Goal: Task Accomplishment & Management: Use online tool/utility

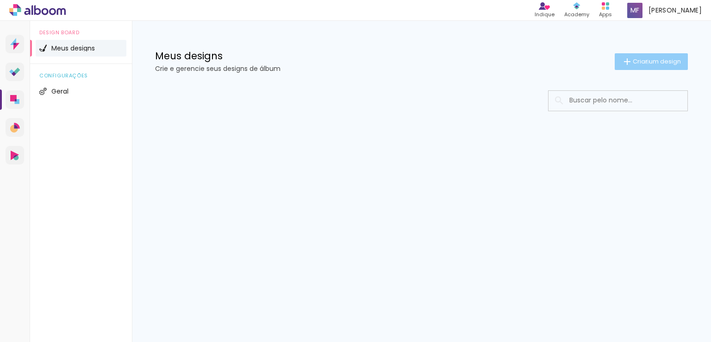
click at [646, 62] on span "Criar um design" at bounding box center [657, 61] width 48 height 6
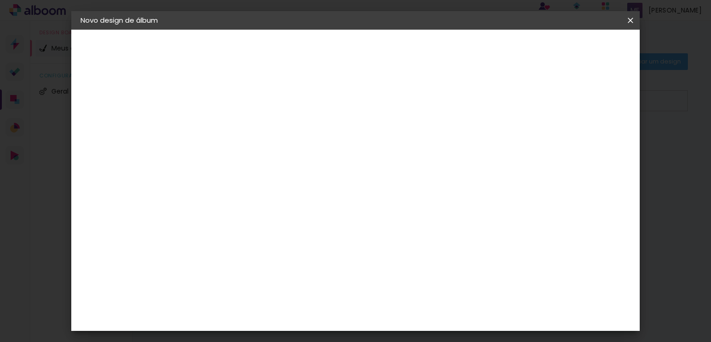
click at [232, 126] on input at bounding box center [232, 124] width 0 height 14
type input "exemplo"
type paper-input "exemplo"
click at [327, 53] on paper-button "Avançar" at bounding box center [304, 49] width 45 height 16
click at [0, 0] on slot "Tamanho Livre" at bounding box center [0, 0] width 0 height 0
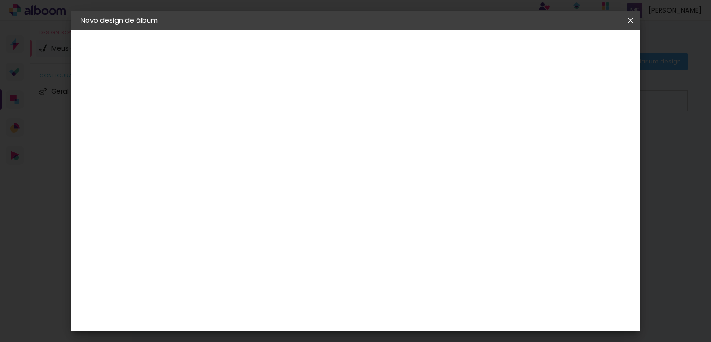
click at [0, 0] on slot "Tamanho Livre" at bounding box center [0, 0] width 0 height 0
click at [227, 159] on paper-input-container at bounding box center [248, 148] width 85 height 21
click at [233, 151] on input "[GEOGRAPHIC_DATA]" at bounding box center [244, 148] width 71 height 12
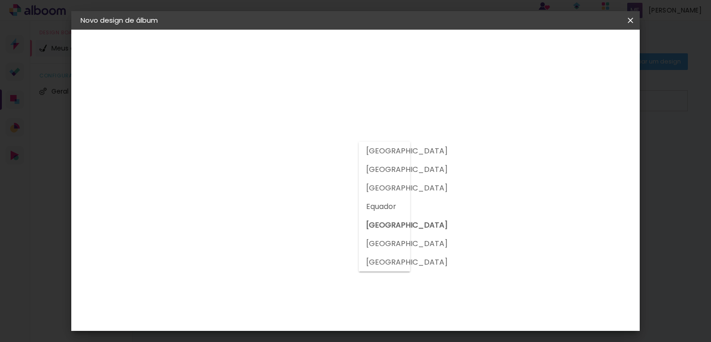
click at [233, 151] on input "[GEOGRAPHIC_DATA]" at bounding box center [244, 148] width 71 height 12
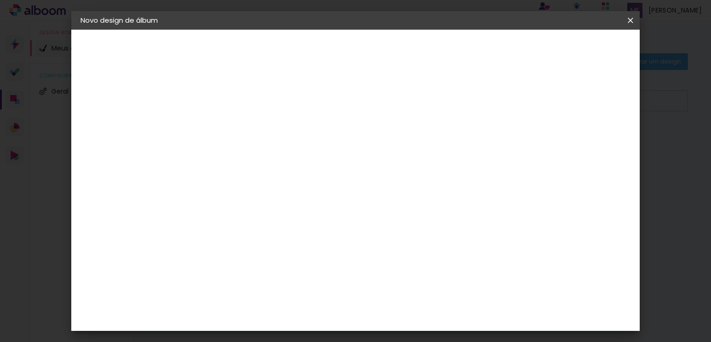
click at [271, 212] on div "DreambooksPro" at bounding box center [256, 209] width 60 height 7
click at [0, 0] on slot "Tamanho Livre" at bounding box center [0, 0] width 0 height 0
click at [118, 110] on iron-pages "Fornecedor Escolhendo fornecedor..." at bounding box center [131, 114] width 101 height 19
click at [117, 134] on iron-pages "Modelo Escolhendo modelo... Tamanho livre" at bounding box center [131, 135] width 101 height 19
click at [384, 41] on paper-button "Avançar" at bounding box center [361, 49] width 45 height 16
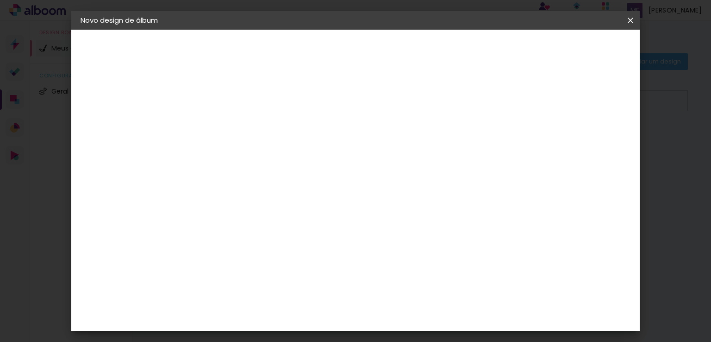
scroll to position [47, 0]
type input "4"
type paper-input "4"
click at [590, 133] on input "4" at bounding box center [585, 140] width 17 height 14
click at [590, 94] on div "30 cm cm cm mm A maioria das encadernadoras sugere 5mm de sangria." at bounding box center [394, 107] width 404 height 74
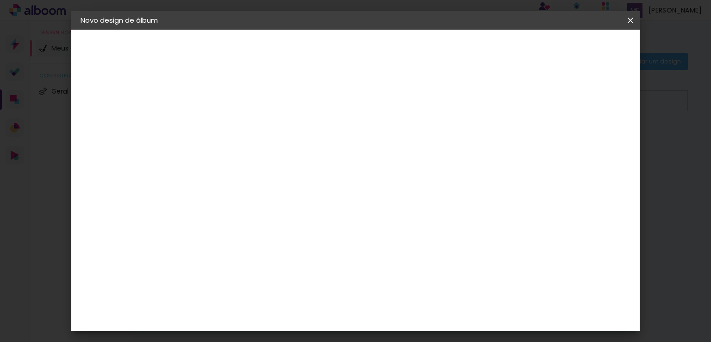
type input "3"
type paper-input "3"
click at [589, 145] on input "3" at bounding box center [586, 140] width 17 height 14
type input "2"
type paper-input "2"
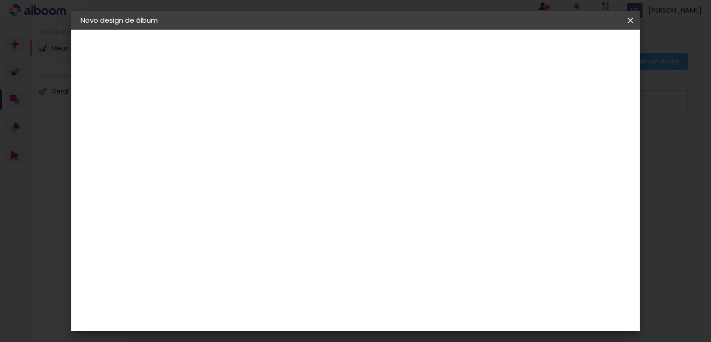
click at [589, 145] on input "2" at bounding box center [586, 140] width 17 height 14
type input "1"
type paper-input "1"
click at [589, 145] on input "1" at bounding box center [586, 140] width 17 height 14
type input "0"
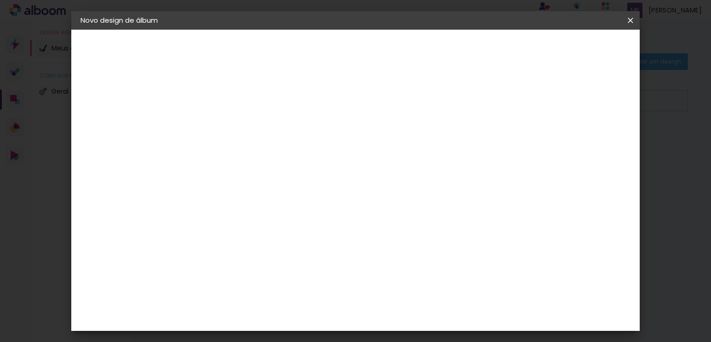
click at [589, 145] on input "0" at bounding box center [589, 140] width 17 height 14
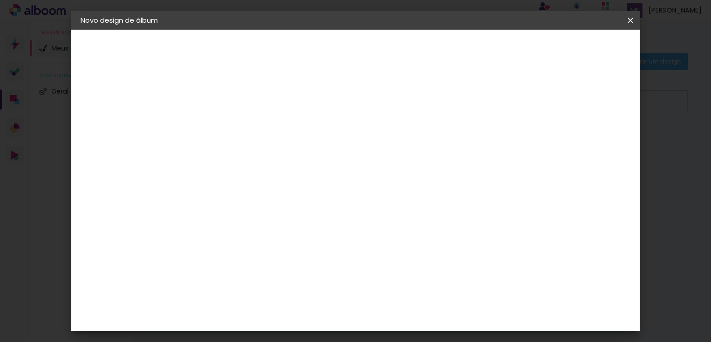
click at [589, 145] on input "0" at bounding box center [589, 140] width 17 height 14
drag, startPoint x: 589, startPoint y: 145, endPoint x: 594, endPoint y: 132, distance: 13.7
click at [594, 133] on input "0" at bounding box center [589, 140] width 17 height 14
type input "1"
type paper-input "1"
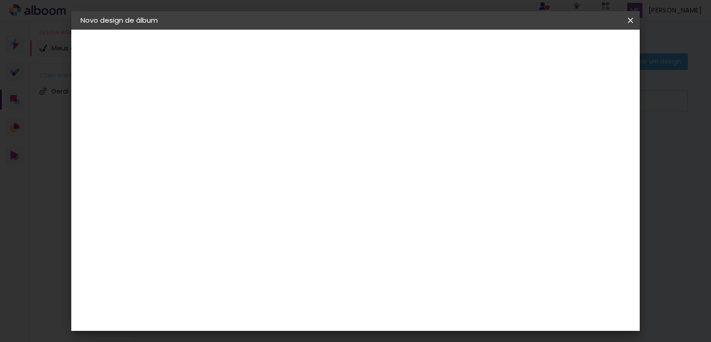
click at [594, 133] on input "1" at bounding box center [589, 140] width 17 height 14
type input "2"
type paper-input "2"
click at [594, 133] on input "2" at bounding box center [586, 140] width 17 height 14
type input "3"
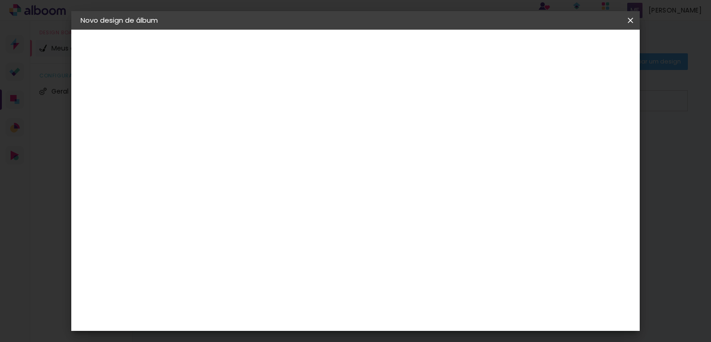
type paper-input "3"
click at [594, 133] on input "3" at bounding box center [586, 140] width 17 height 14
click at [594, 133] on div "mm" at bounding box center [601, 140] width 14 height 14
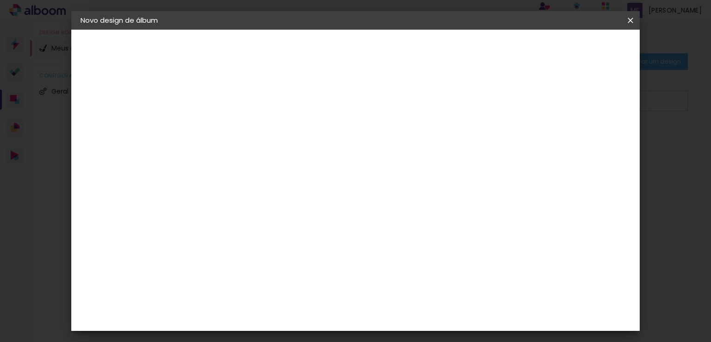
click at [594, 133] on div "mm" at bounding box center [601, 140] width 14 height 14
click at [596, 133] on div "mm" at bounding box center [601, 140] width 14 height 14
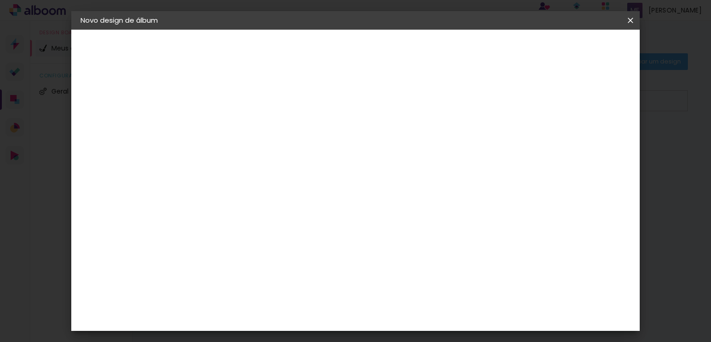
click at [596, 133] on div "mm" at bounding box center [601, 140] width 14 height 14
drag, startPoint x: 596, startPoint y: 133, endPoint x: 321, endPoint y: 153, distance: 276.3
click at [321, 144] on div "30 cm cm cm mm A maioria das encadernadoras sugere 5mm de sangria." at bounding box center [394, 107] width 404 height 74
click at [369, 153] on div "30 cm" at bounding box center [329, 145] width 165 height 23
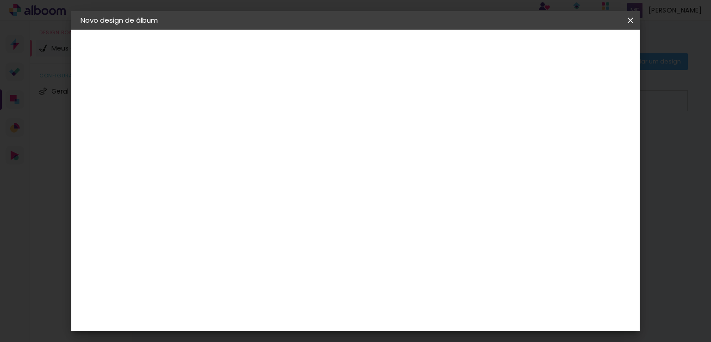
click at [245, 144] on div "30 cm cm cm mm A maioria das encadernadoras sugere 5mm de sangria." at bounding box center [394, 107] width 404 height 74
click at [0, 0] on slot "Voltar" at bounding box center [0, 0] width 0 height 0
click at [384, 145] on paper-item "Tamanho Livre" at bounding box center [343, 141] width 82 height 20
click at [384, 43] on paper-button "Avançar" at bounding box center [361, 49] width 45 height 16
type input "4"
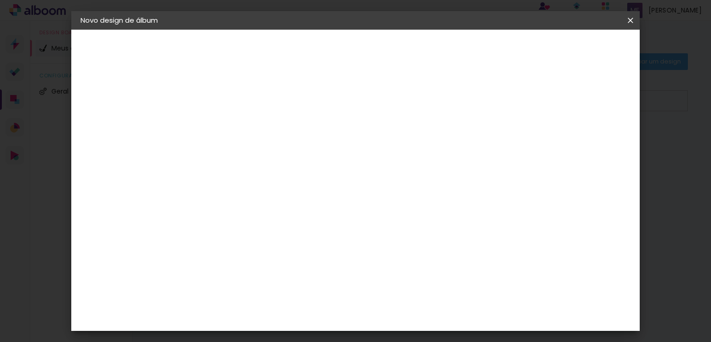
type paper-input "4"
click at [590, 136] on input "4" at bounding box center [586, 140] width 17 height 14
type input "5"
type paper-input "5"
click at [590, 136] on input "5" at bounding box center [583, 140] width 17 height 14
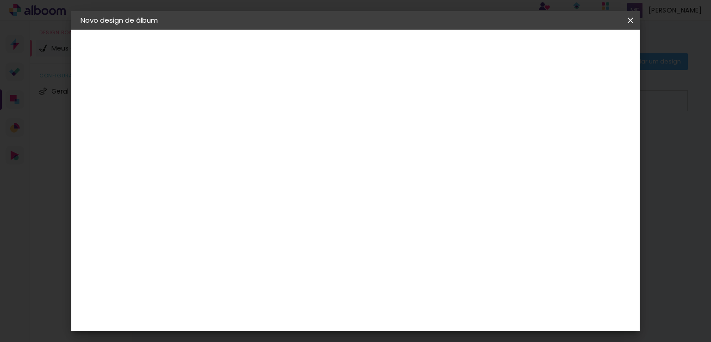
type input "6"
type paper-input "6"
click at [590, 136] on input "6" at bounding box center [583, 140] width 17 height 14
type input "7"
type paper-input "7"
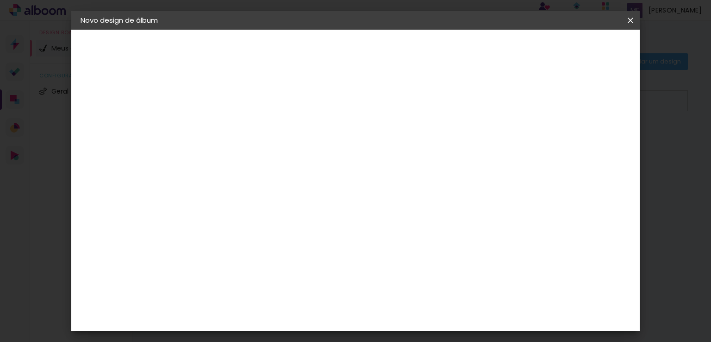
click at [590, 136] on input "7" at bounding box center [581, 140] width 17 height 14
click at [590, 136] on div "mm" at bounding box center [597, 140] width 14 height 14
click at [581, 137] on input "7" at bounding box center [581, 140] width 17 height 14
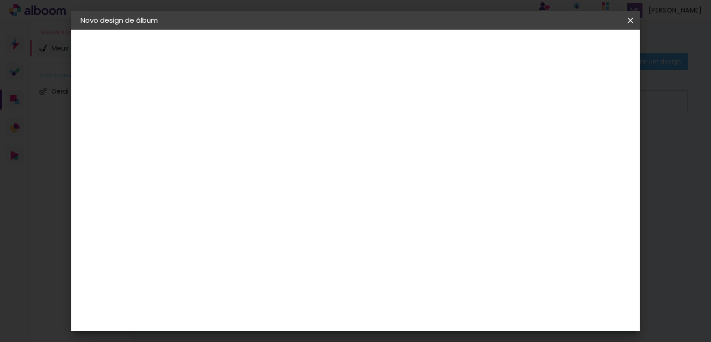
type input "6"
type paper-input "6"
click at [585, 142] on input "6" at bounding box center [582, 140] width 17 height 14
type input "5"
type paper-input "5"
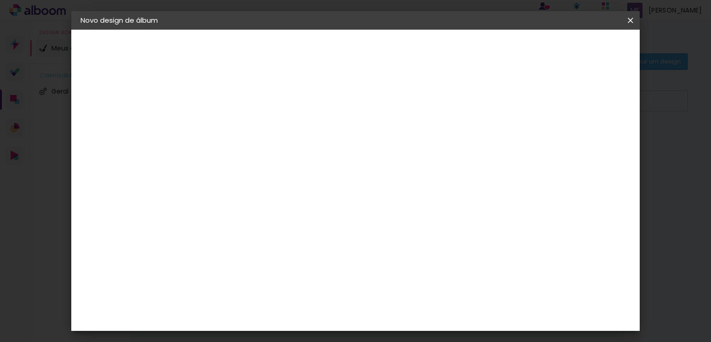
click at [585, 142] on input "5" at bounding box center [582, 140] width 17 height 14
type input "4"
type paper-input "4"
click at [585, 142] on input "4" at bounding box center [585, 140] width 17 height 14
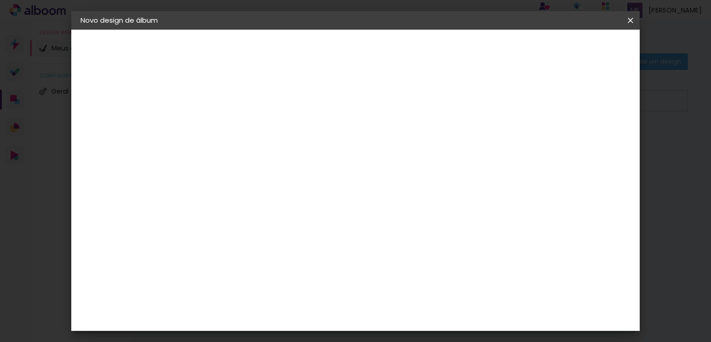
click at [585, 142] on input "4" at bounding box center [585, 140] width 17 height 14
drag, startPoint x: 585, startPoint y: 142, endPoint x: 591, endPoint y: 143, distance: 6.2
click at [591, 143] on input "4" at bounding box center [585, 140] width 17 height 14
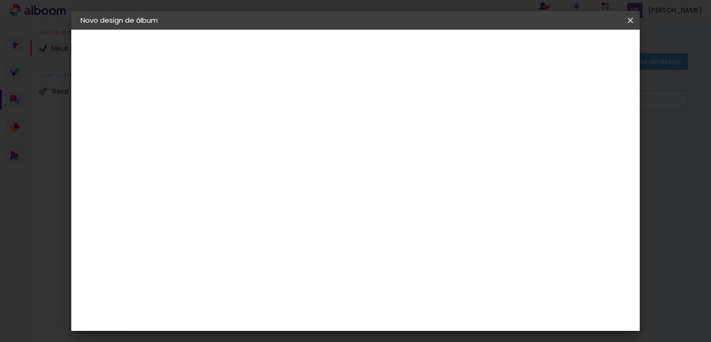
type input "3"
type paper-input "3"
click at [591, 143] on input "3" at bounding box center [586, 140] width 17 height 14
type input "2"
type paper-input "2"
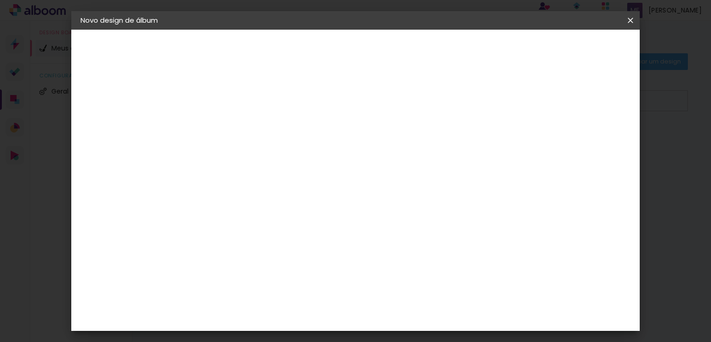
click at [591, 143] on input "2" at bounding box center [586, 140] width 17 height 14
type input "1"
type paper-input "1"
click at [591, 143] on input "1" at bounding box center [588, 140] width 17 height 14
type input "0"
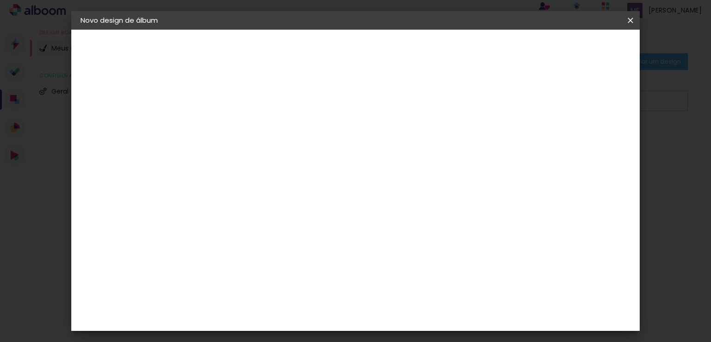
click at [591, 143] on input "0" at bounding box center [589, 140] width 17 height 14
type input "1"
type paper-input "1"
click at [593, 135] on input "1" at bounding box center [588, 140] width 17 height 14
type input "2"
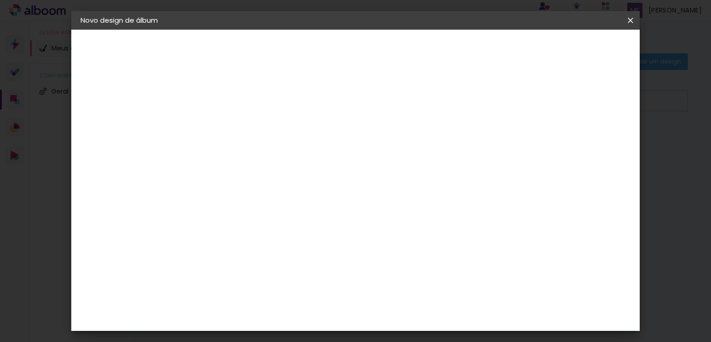
type paper-input "2"
click at [593, 135] on input "2" at bounding box center [588, 140] width 17 height 14
type input "3"
type paper-input "3"
click at [593, 135] on input "3" at bounding box center [586, 140] width 17 height 14
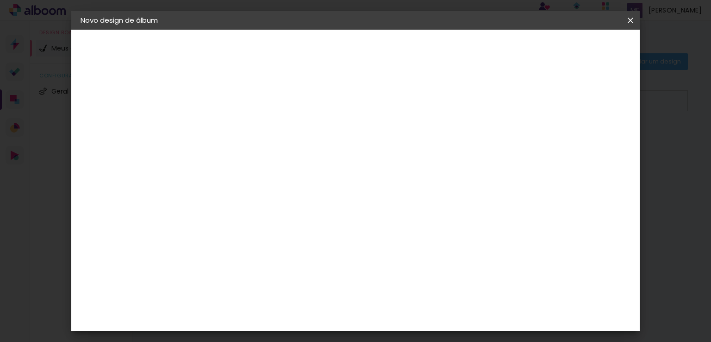
click at [580, 95] on div "30 cm cm cm mm A maioria das encadernadoras sugere 5mm de sangria." at bounding box center [394, 107] width 404 height 74
drag, startPoint x: 558, startPoint y: 187, endPoint x: 569, endPoint y: 236, distance: 50.2
click at [569, 89] on div "30 cm cm cm mm A maioria das encadernadoras sugere 5mm de sangria." at bounding box center [394, 52] width 404 height 74
click at [573, 51] on span "Iniciar design" at bounding box center [552, 49] width 42 height 6
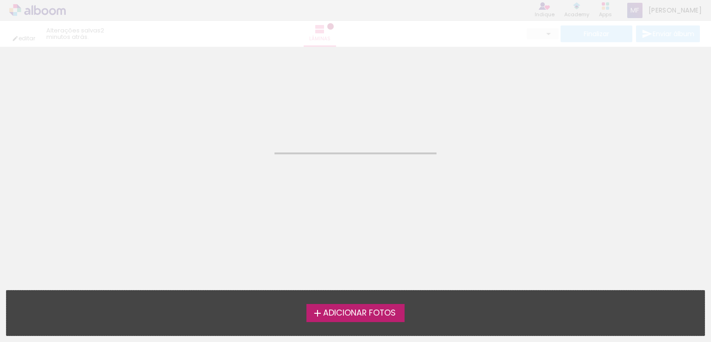
click at [344, 309] on span "Adicionar Fotos" at bounding box center [359, 313] width 73 height 8
click at [0, 0] on input "file" at bounding box center [0, 0] width 0 height 0
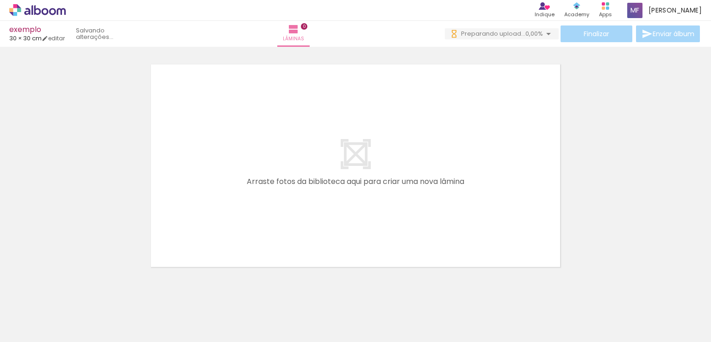
click at [104, 321] on div at bounding box center [93, 310] width 46 height 31
click at [148, 314] on div at bounding box center [145, 310] width 46 height 31
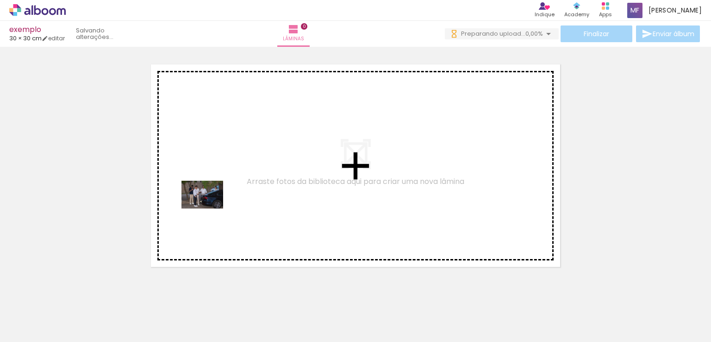
drag, startPoint x: 106, startPoint y: 317, endPoint x: 191, endPoint y: 277, distance: 94.3
click at [211, 206] on quentale-workspace at bounding box center [355, 171] width 711 height 342
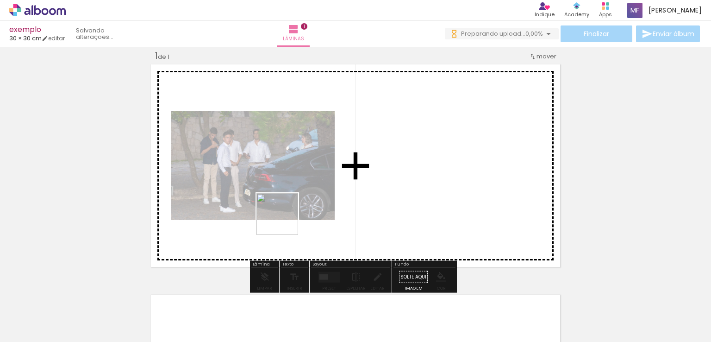
drag, startPoint x: 157, startPoint y: 310, endPoint x: 284, endPoint y: 225, distance: 152.9
click at [284, 225] on quentale-workspace at bounding box center [355, 171] width 711 height 342
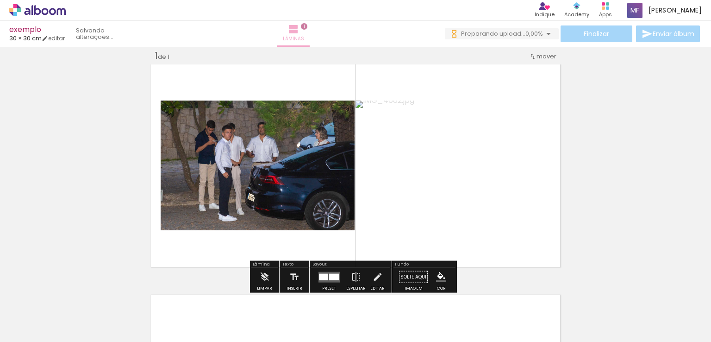
click at [304, 35] on span "Lâminas" at bounding box center [293, 39] width 21 height 8
click at [333, 280] on quentale-layouter at bounding box center [329, 276] width 21 height 11
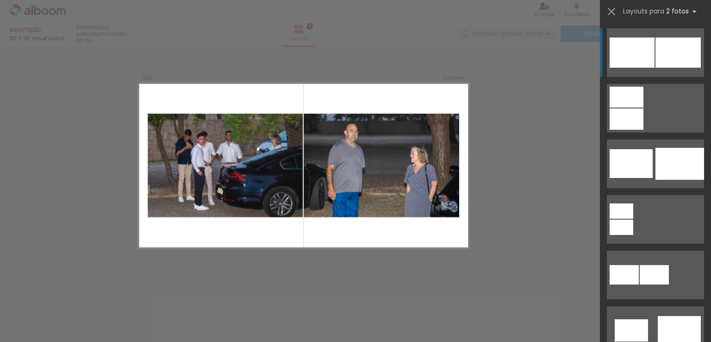
click at [204, 310] on div at bounding box center [197, 310] width 46 height 31
drag, startPoint x: 204, startPoint y: 310, endPoint x: 216, endPoint y: 244, distance: 66.9
click at [216, 244] on quentale-workspace at bounding box center [355, 171] width 711 height 342
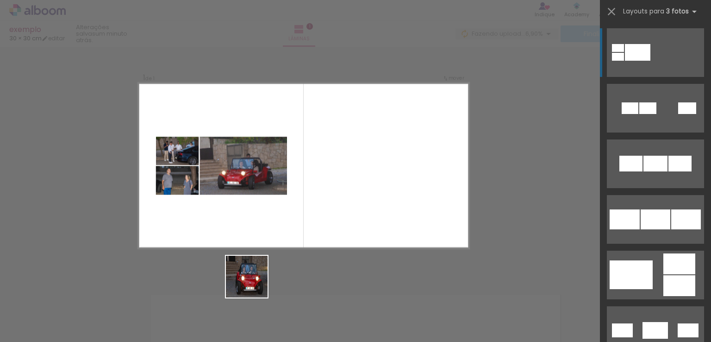
drag, startPoint x: 258, startPoint y: 320, endPoint x: 242, endPoint y: 228, distance: 93.4
click at [242, 228] on quentale-workspace at bounding box center [355, 171] width 711 height 342
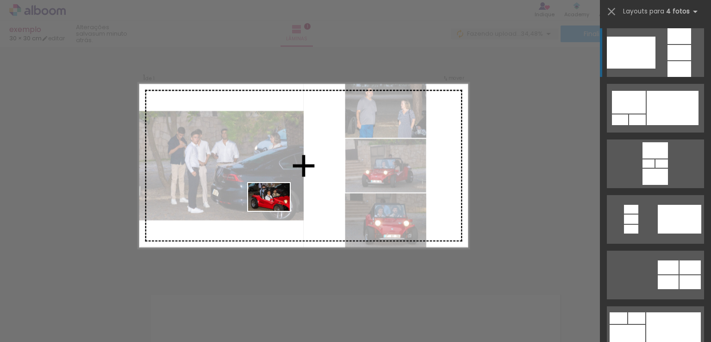
drag, startPoint x: 312, startPoint y: 310, endPoint x: 278, endPoint y: 211, distance: 104.7
click at [276, 211] on quentale-workspace at bounding box center [355, 171] width 711 height 342
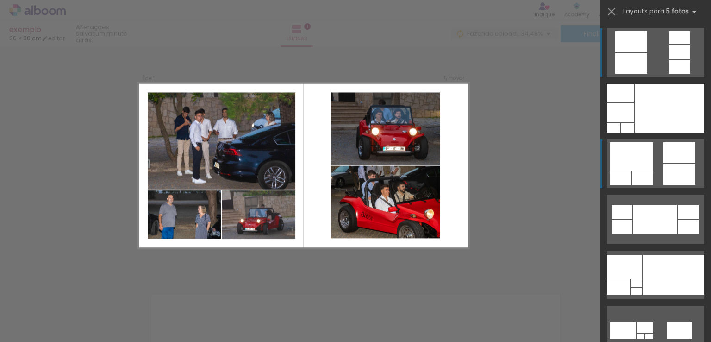
click at [607, 77] on quentale-layouter at bounding box center [655, 52] width 97 height 49
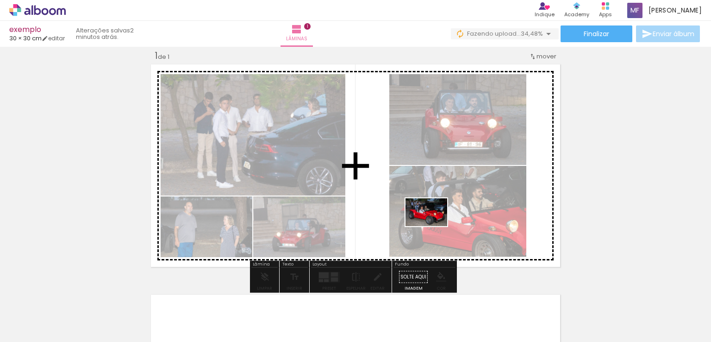
drag, startPoint x: 356, startPoint y: 312, endPoint x: 443, endPoint y: 218, distance: 127.8
click at [443, 218] on quentale-workspace at bounding box center [355, 171] width 711 height 342
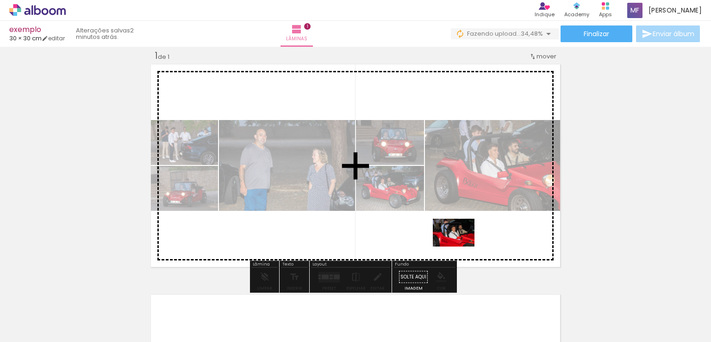
drag, startPoint x: 411, startPoint y: 321, endPoint x: 461, endPoint y: 246, distance: 89.9
click at [461, 246] on quentale-workspace at bounding box center [355, 171] width 711 height 342
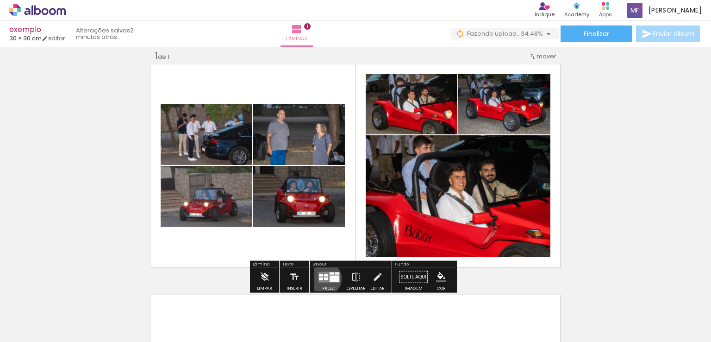
click at [324, 278] on div at bounding box center [326, 278] width 4 height 3
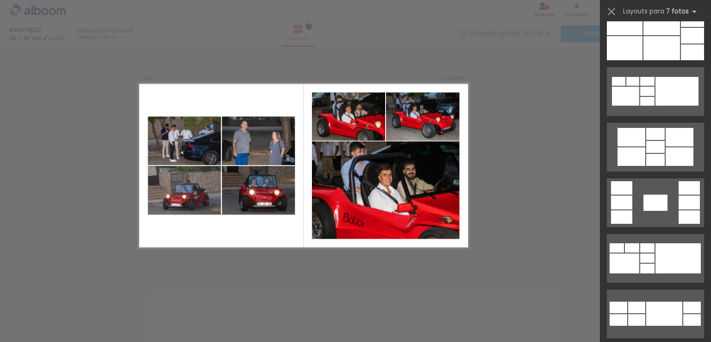
scroll to position [1280, 0]
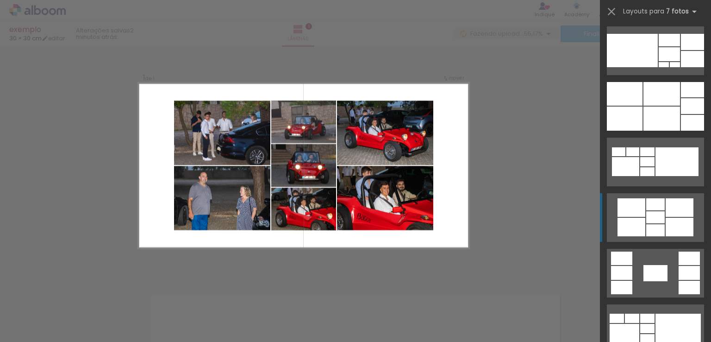
click at [647, 211] on div at bounding box center [656, 217] width 19 height 12
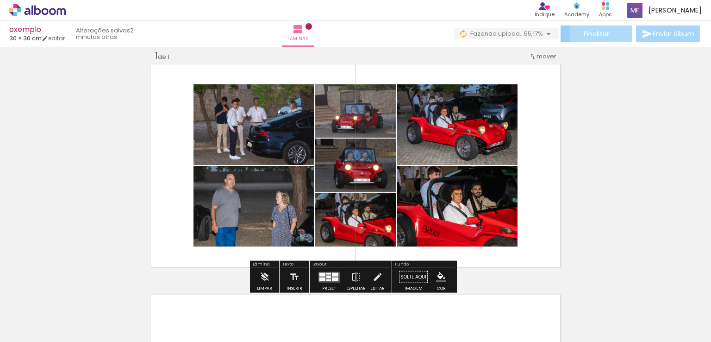
click at [610, 33] on paper-button "Finalizar" at bounding box center [597, 33] width 72 height 17
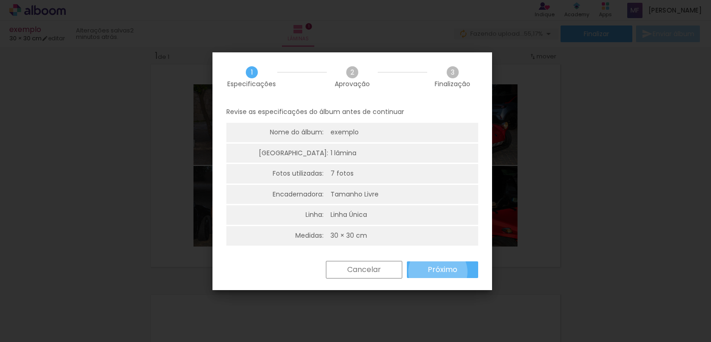
click at [0, 0] on slot "Próximo" at bounding box center [0, 0] width 0 height 0
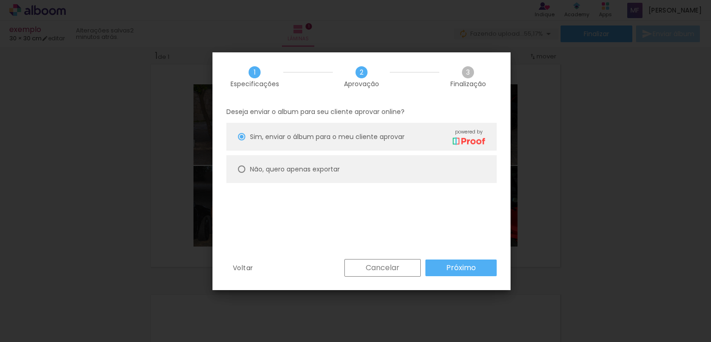
click at [376, 169] on paper-radio-button "Não, quero apenas exportar" at bounding box center [361, 169] width 270 height 28
type paper-radio-button "on"
click at [460, 273] on paper-button "Próximo" at bounding box center [461, 267] width 71 height 17
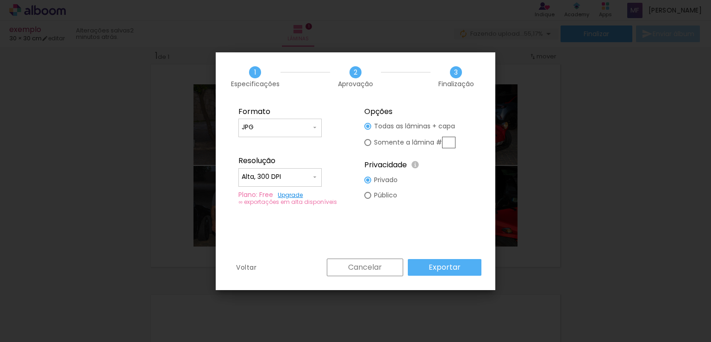
type input "Alta, 300 DPI"
click at [0, 0] on slot "Exportar" at bounding box center [0, 0] width 0 height 0
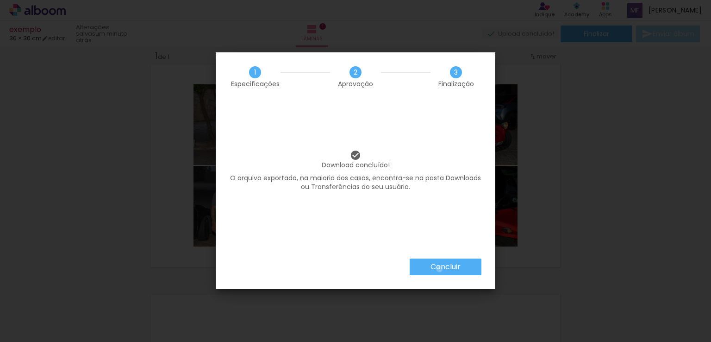
click at [0, 0] on slot "Concluir" at bounding box center [0, 0] width 0 height 0
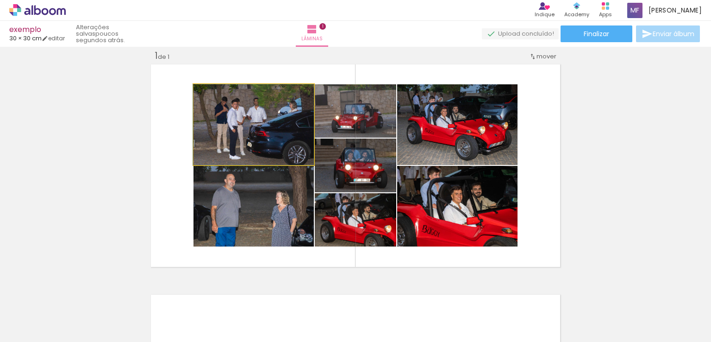
click at [266, 117] on quentale-photo at bounding box center [254, 124] width 120 height 81
click at [267, 134] on quentale-photo at bounding box center [254, 124] width 120 height 81
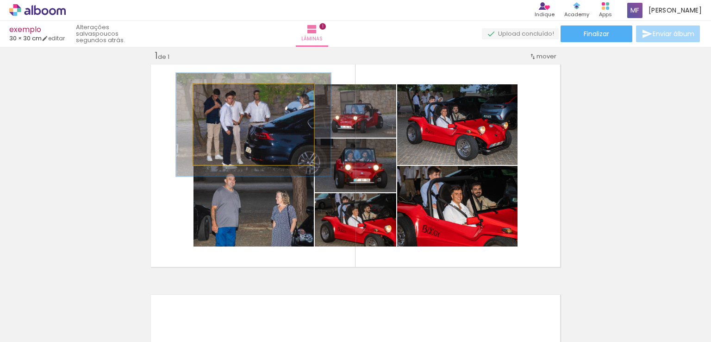
drag, startPoint x: 213, startPoint y: 91, endPoint x: 222, endPoint y: 95, distance: 9.5
click at [222, 95] on div at bounding box center [224, 94] width 15 height 15
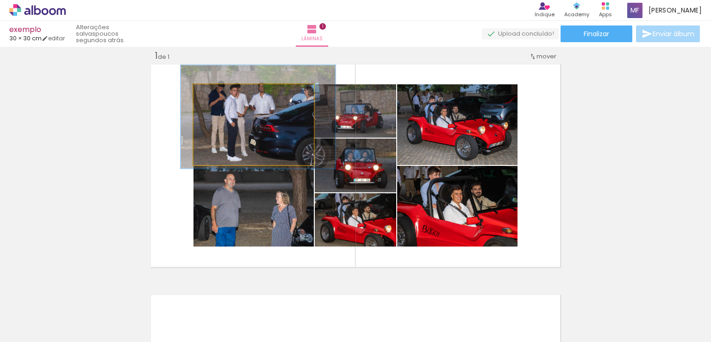
drag, startPoint x: 258, startPoint y: 136, endPoint x: 263, endPoint y: 128, distance: 9.1
click at [280, 111] on quentale-photo at bounding box center [254, 124] width 120 height 81
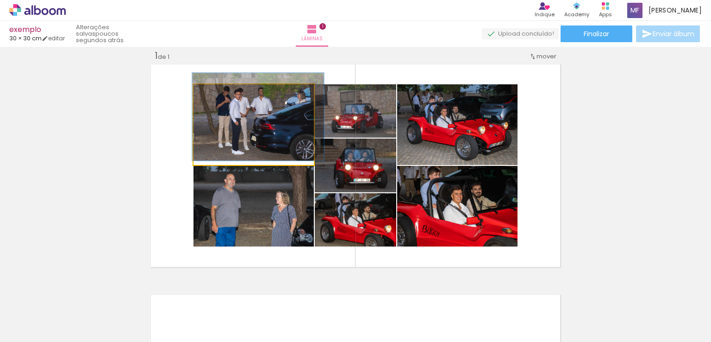
drag, startPoint x: 220, startPoint y: 92, endPoint x: 214, endPoint y: 92, distance: 6.9
type paper-slider "109"
click at [214, 92] on div at bounding box center [218, 94] width 8 height 8
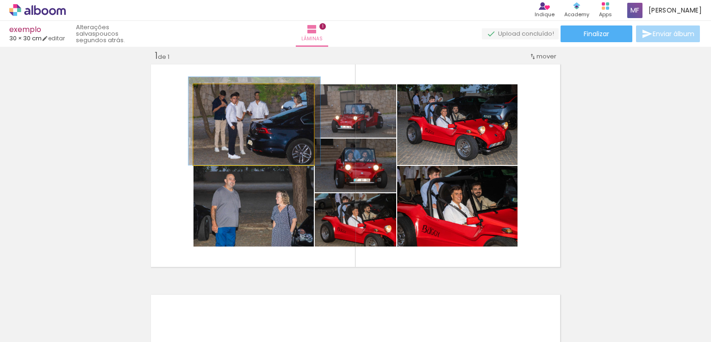
drag, startPoint x: 254, startPoint y: 122, endPoint x: 250, endPoint y: 126, distance: 5.3
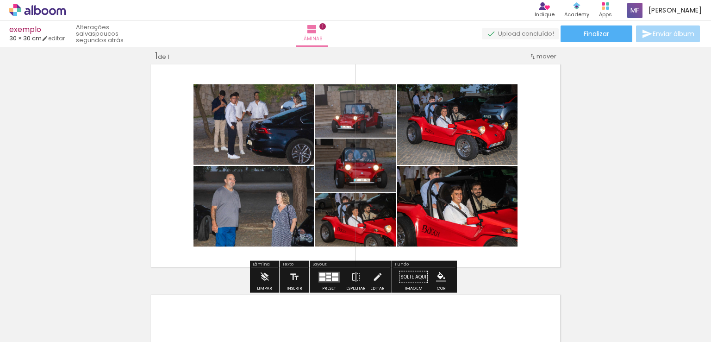
click at [331, 110] on div "P&B" at bounding box center [327, 108] width 18 height 14
click at [341, 117] on paper-listbox at bounding box center [344, 137] width 17 height 44
click at [0, 0] on slot "P&B" at bounding box center [0, 0] width 0 height 0
click at [343, 106] on div at bounding box center [344, 108] width 11 height 9
click at [343, 137] on paper-item at bounding box center [344, 136] width 17 height 6
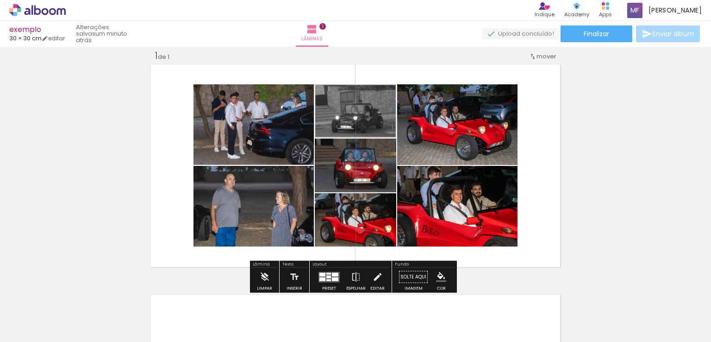
click at [344, 150] on paper-item at bounding box center [344, 149] width 17 height 6
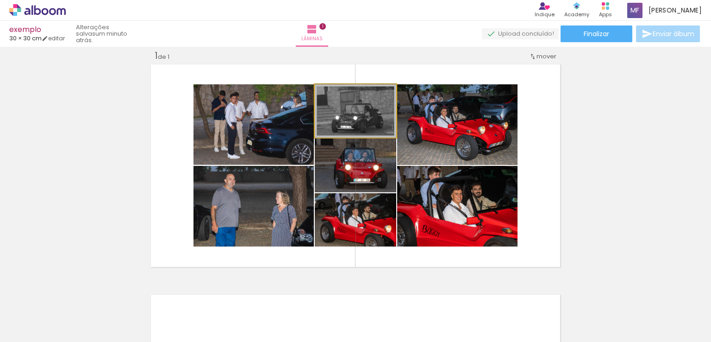
click at [373, 129] on quentale-photo at bounding box center [356, 110] width 82 height 53
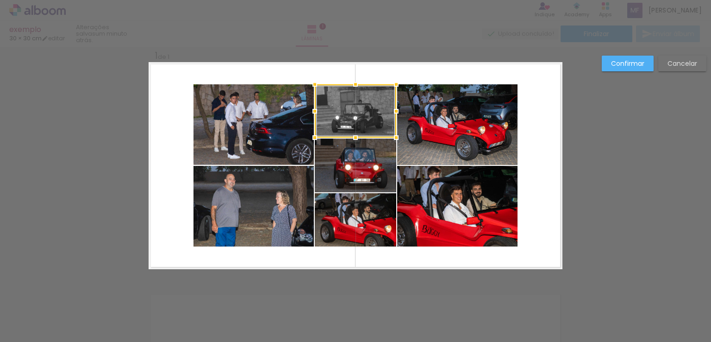
click at [600, 94] on div "Confirmar Cancelar" at bounding box center [355, 276] width 711 height 483
click at [631, 223] on div "Confirmar Cancelar" at bounding box center [355, 276] width 711 height 483
click at [365, 111] on div at bounding box center [356, 110] width 82 height 53
click at [313, 83] on div at bounding box center [318, 84] width 19 height 19
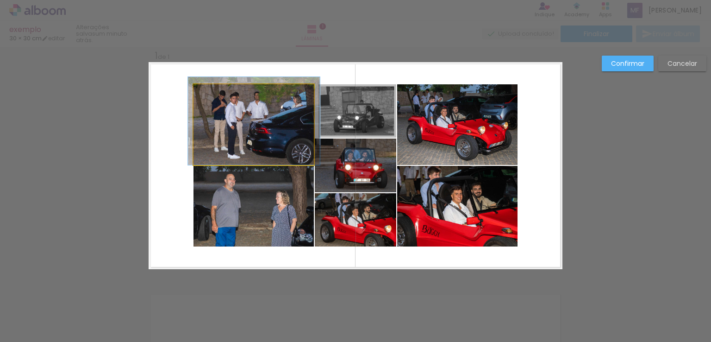
click at [283, 121] on quentale-photo at bounding box center [254, 124] width 120 height 81
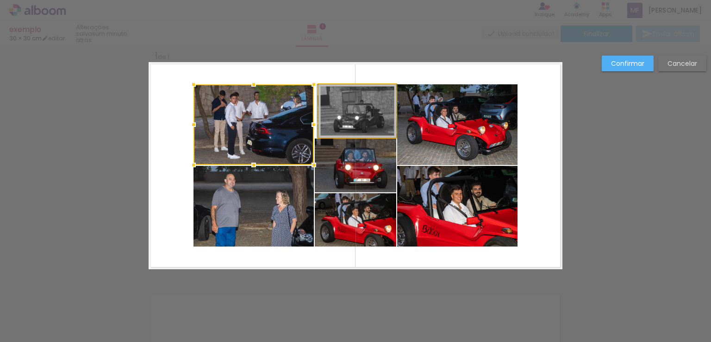
click at [365, 103] on quentale-photo at bounding box center [358, 110] width 78 height 53
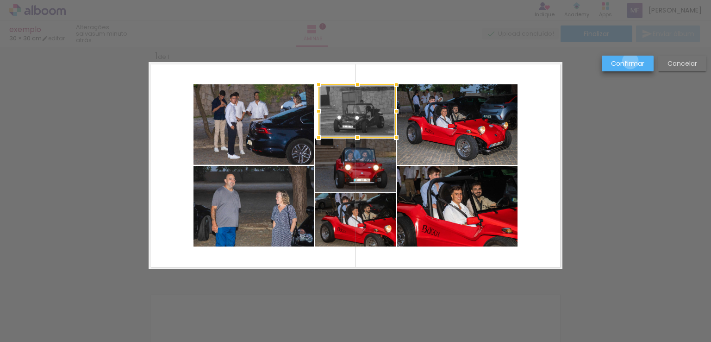
click at [0, 0] on slot "Confirmar" at bounding box center [0, 0] width 0 height 0
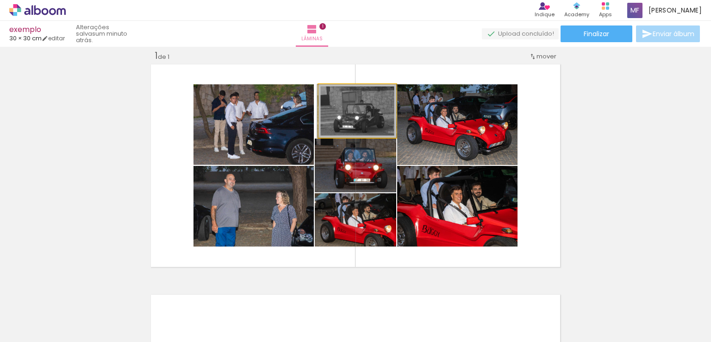
click at [369, 119] on quentale-photo at bounding box center [358, 110] width 78 height 53
type paper-slider "112"
click at [342, 94] on div at bounding box center [344, 94] width 8 height 8
drag, startPoint x: 379, startPoint y: 125, endPoint x: 376, endPoint y: 119, distance: 6.8
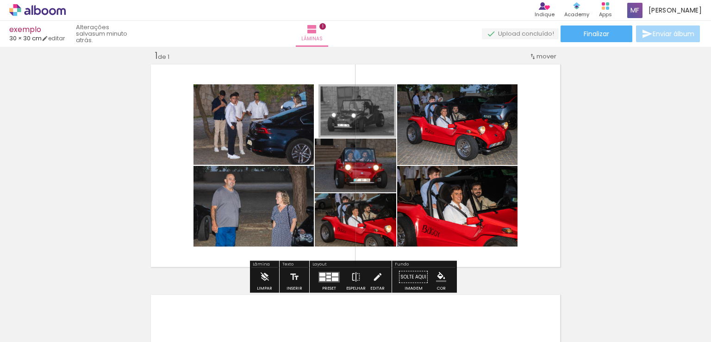
click at [0, 0] on slot "P&B" at bounding box center [0, 0] width 0 height 0
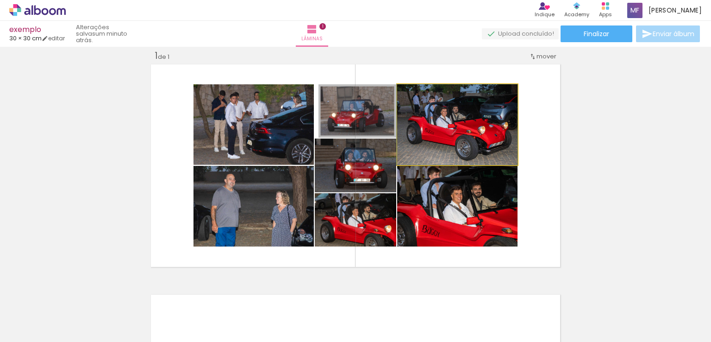
click at [483, 134] on quentale-photo at bounding box center [457, 124] width 120 height 81
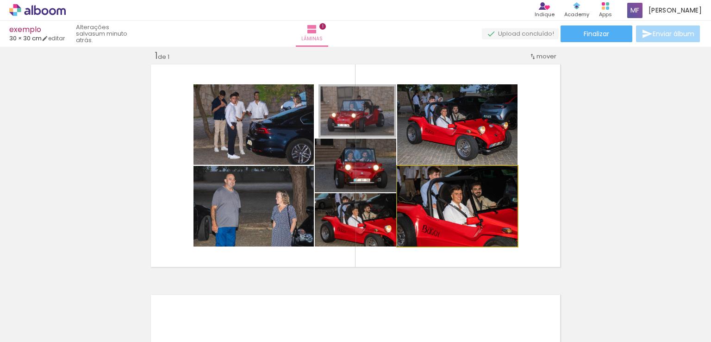
click at [448, 219] on quentale-photo at bounding box center [457, 206] width 120 height 81
drag, startPoint x: 431, startPoint y: 207, endPoint x: 431, endPoint y: 212, distance: 5.1
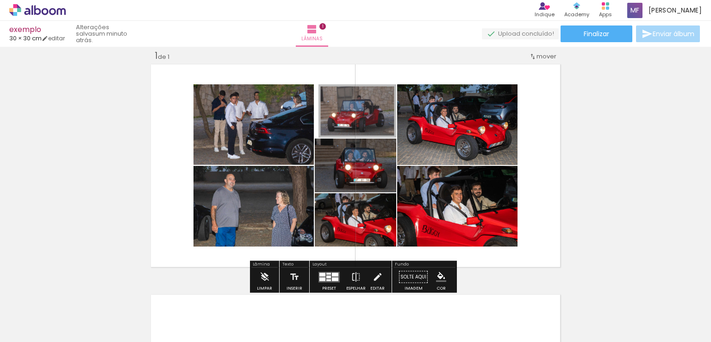
click at [431, 212] on quentale-photo at bounding box center [457, 206] width 120 height 81
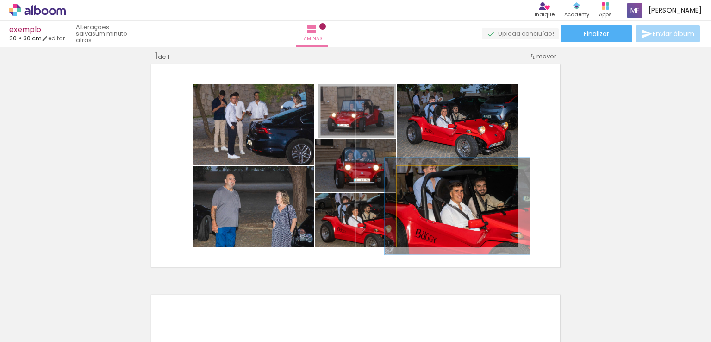
drag, startPoint x: 416, startPoint y: 176, endPoint x: 423, endPoint y: 178, distance: 6.9
type paper-slider "120"
click at [423, 178] on div at bounding box center [425, 175] width 8 height 8
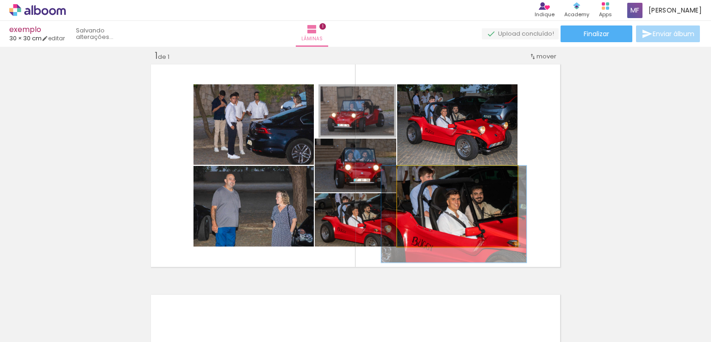
drag, startPoint x: 468, startPoint y: 207, endPoint x: 465, endPoint y: 222, distance: 15.2
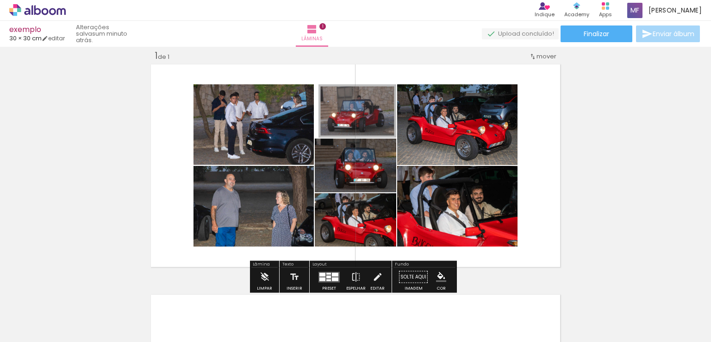
click at [365, 227] on quentale-photo at bounding box center [356, 219] width 82 height 53
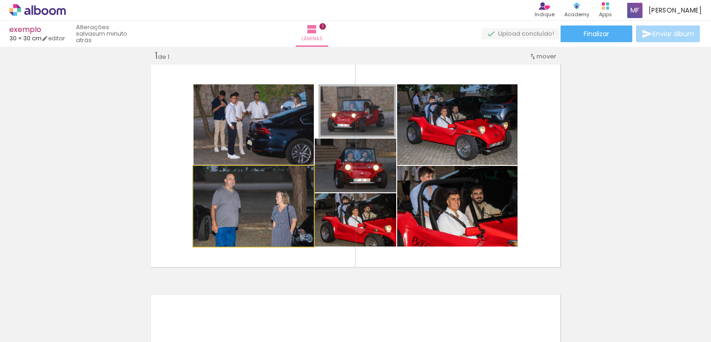
click at [278, 210] on quentale-photo at bounding box center [254, 206] width 120 height 81
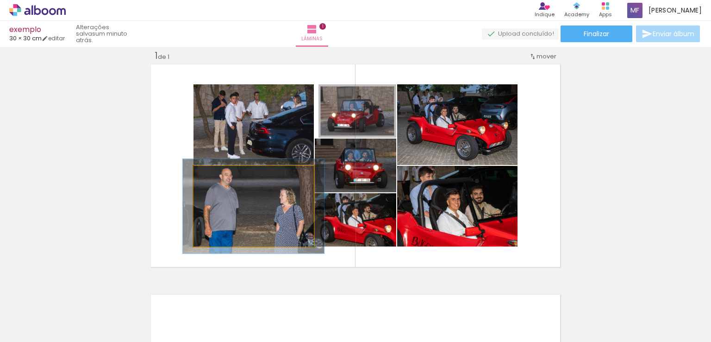
drag, startPoint x: 212, startPoint y: 174, endPoint x: 217, endPoint y: 175, distance: 5.6
type paper-slider "117"
click at [217, 175] on div at bounding box center [221, 175] width 8 height 8
click at [246, 226] on quentale-photo at bounding box center [254, 206] width 120 height 81
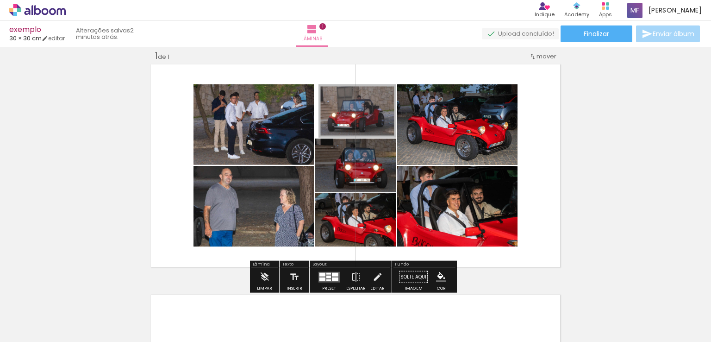
click at [182, 215] on quentale-layouter at bounding box center [356, 165] width 414 height 207
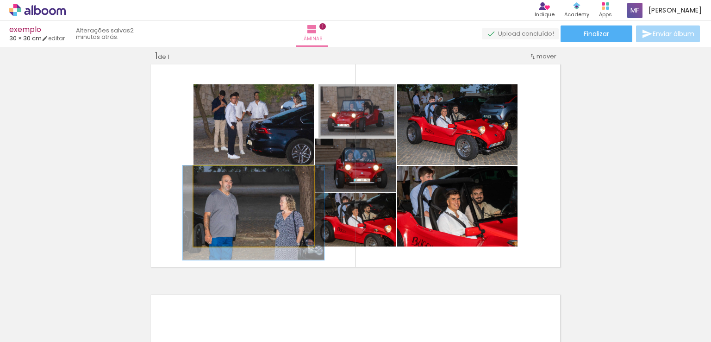
drag, startPoint x: 228, startPoint y: 212, endPoint x: 228, endPoint y: 223, distance: 10.7
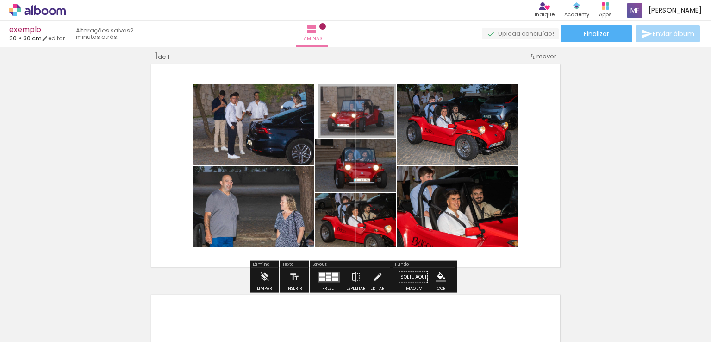
click at [641, 138] on div "Inserir lâmina 1 de 1" at bounding box center [355, 268] width 711 height 461
click at [263, 274] on iron-icon at bounding box center [265, 277] width 10 height 19
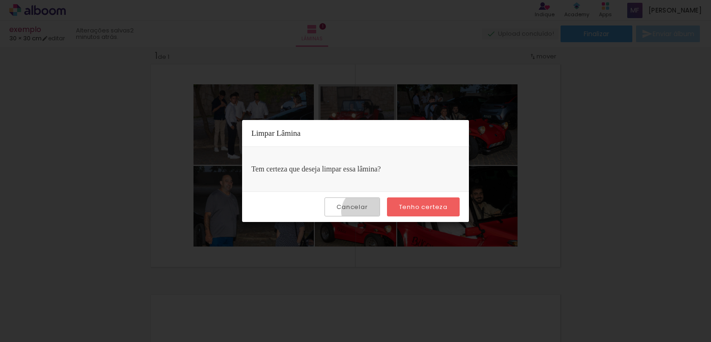
click at [367, 211] on paper-button "Cancelar" at bounding box center [352, 206] width 55 height 19
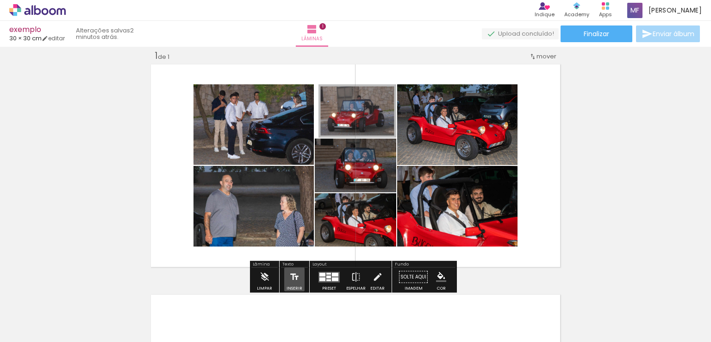
click at [295, 280] on iron-icon at bounding box center [294, 277] width 10 height 19
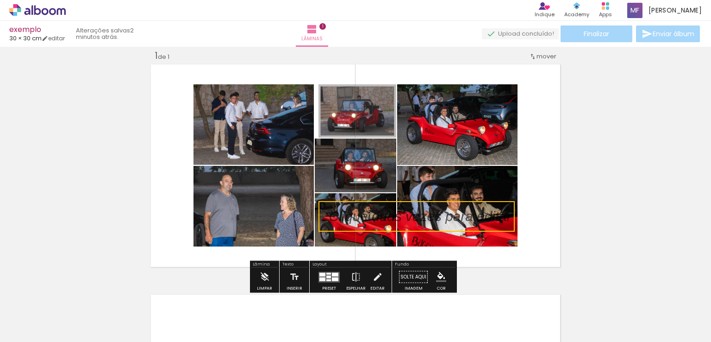
drag, startPoint x: 375, startPoint y: 165, endPoint x: 448, endPoint y: 221, distance: 91.9
click at [448, 221] on quentale-selection at bounding box center [417, 216] width 196 height 31
click at [448, 221] on quentale-selection at bounding box center [416, 216] width 196 height 31
type input "Sans Serif"
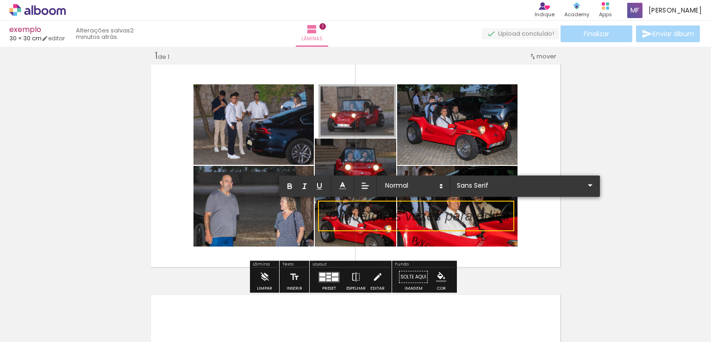
click at [448, 221] on p at bounding box center [420, 221] width 182 height 19
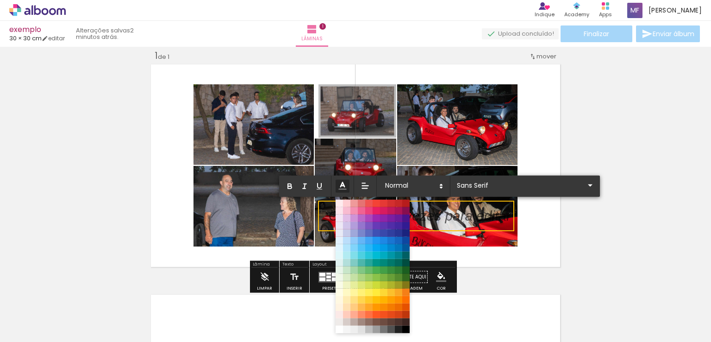
click at [342, 186] on line at bounding box center [342, 186] width 3 height 0
click at [374, 201] on span at bounding box center [376, 203] width 10 height 10
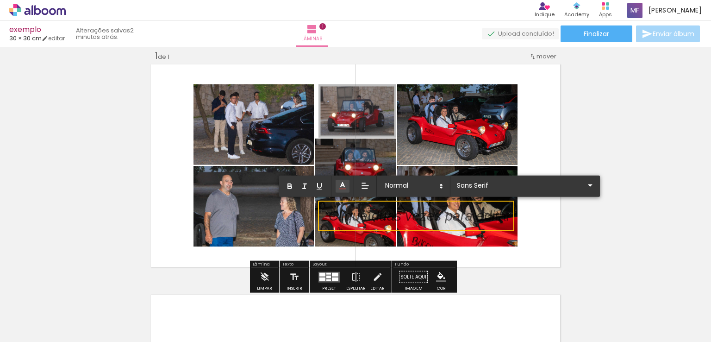
drag, startPoint x: 393, startPoint y: 223, endPoint x: 389, endPoint y: 218, distance: 6.9
click at [389, 218] on p "﻿" at bounding box center [420, 221] width 182 height 19
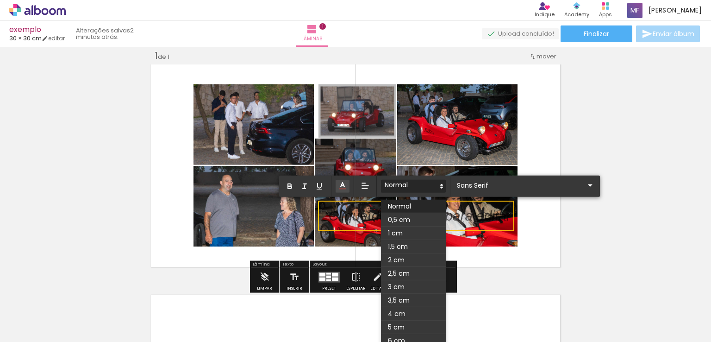
click at [402, 187] on span at bounding box center [413, 186] width 65 height 13
click at [402, 258] on span at bounding box center [413, 259] width 65 height 13
click at [440, 182] on icon at bounding box center [442, 186] width 8 height 8
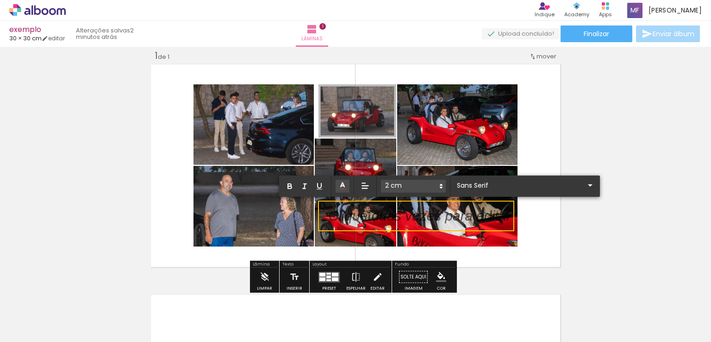
click at [440, 182] on icon at bounding box center [441, 186] width 8 height 8
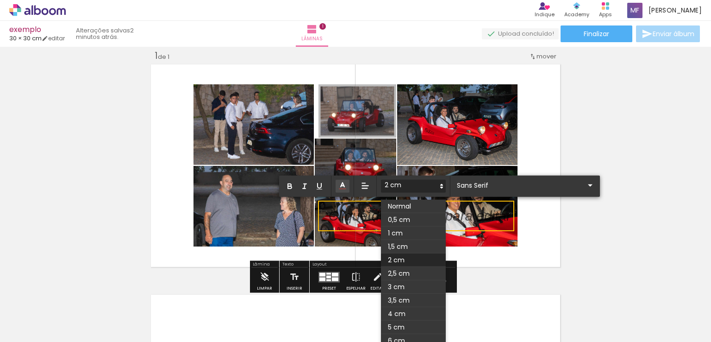
click at [421, 263] on span at bounding box center [413, 259] width 65 height 13
click at [290, 184] on icon "button" at bounding box center [290, 186] width 8 height 8
drag, startPoint x: 290, startPoint y: 184, endPoint x: 325, endPoint y: 215, distance: 46.9
click at [325, 215] on div "Inserir lâmina 1 de 1" at bounding box center [355, 268] width 711 height 461
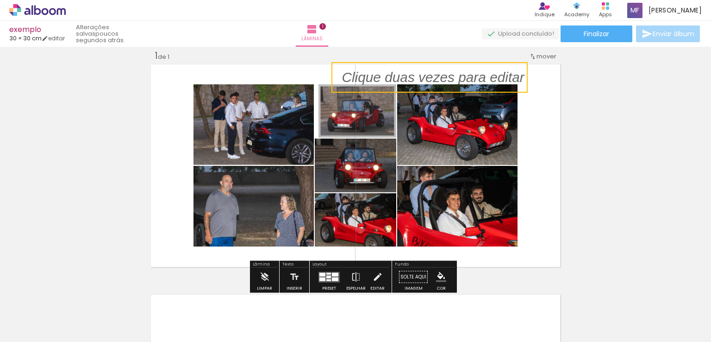
drag, startPoint x: 325, startPoint y: 215, endPoint x: 338, endPoint y: 41, distance: 174.6
click at [338, 0] on div "exemplo 30 × 30 cm editar poucos segundos atrás. Lâminas 1 Finalizar Enviar álb…" at bounding box center [355, 0] width 711 height 0
click at [355, 68] on quentale-selection at bounding box center [429, 77] width 196 height 31
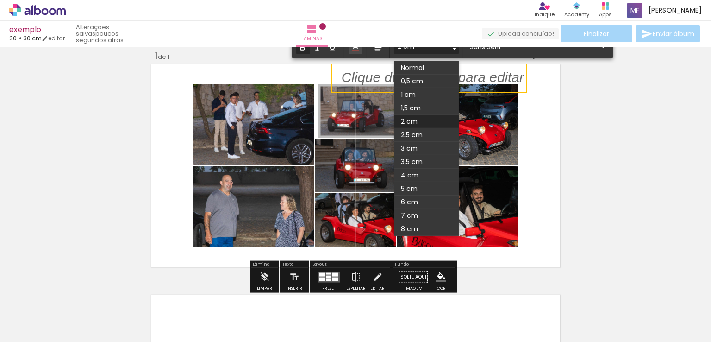
click at [355, 68] on div "﻿" at bounding box center [433, 77] width 182 height 19
click at [356, 80] on p "﻿" at bounding box center [433, 82] width 182 height 19
drag, startPoint x: 356, startPoint y: 80, endPoint x: 427, endPoint y: 80, distance: 71.3
click at [427, 80] on div "Inserir lâmina 1 de 1" at bounding box center [355, 268] width 711 height 461
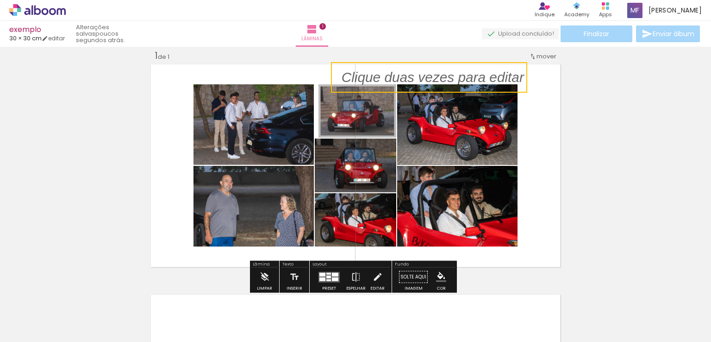
click at [476, 77] on quentale-selection at bounding box center [429, 77] width 196 height 31
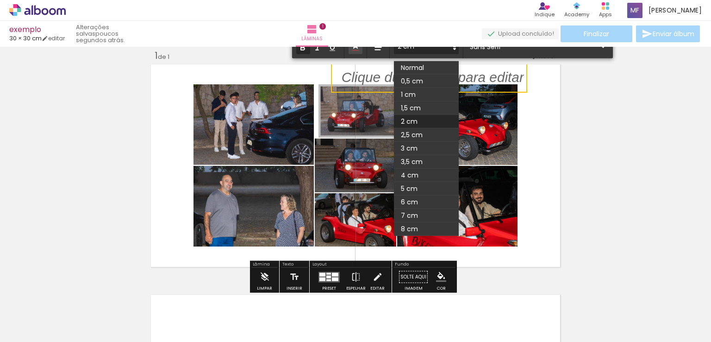
click at [476, 77] on p "﻿" at bounding box center [433, 82] width 182 height 19
click at [354, 77] on strong "Ecemplo" at bounding box center [370, 76] width 57 height 15
click at [567, 119] on div "Inserir lâmina 1 de 1" at bounding box center [355, 268] width 711 height 461
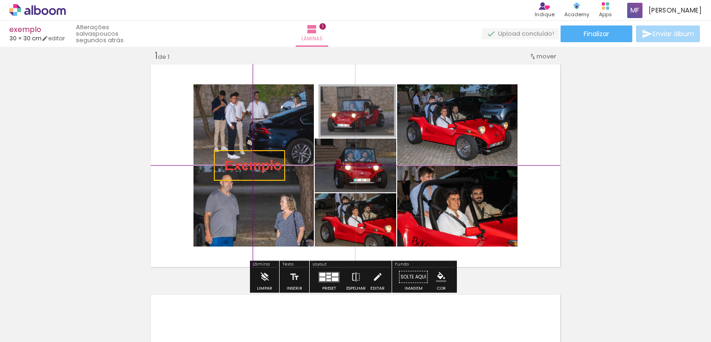
drag, startPoint x: 375, startPoint y: 75, endPoint x: 268, endPoint y: 182, distance: 151.6
click at [268, 182] on div "Inserir lâmina 1 de 1" at bounding box center [355, 268] width 711 height 461
click at [265, 173] on quentale-selection at bounding box center [249, 165] width 71 height 31
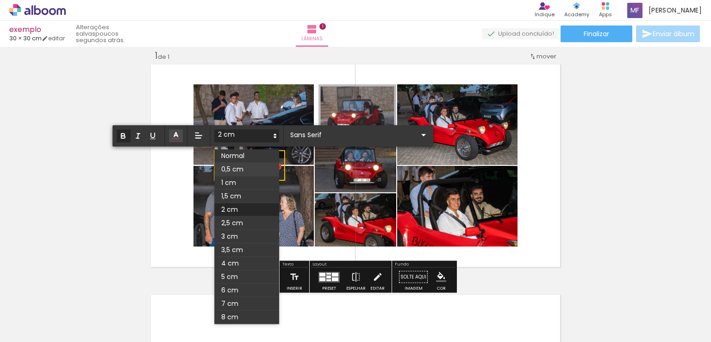
click at [265, 173] on span at bounding box center [246, 169] width 65 height 13
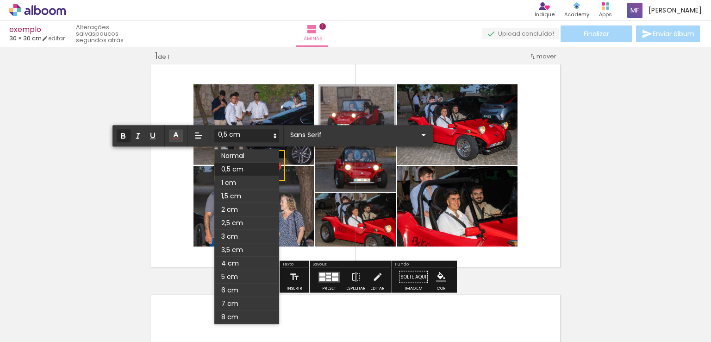
click at [276, 133] on icon at bounding box center [275, 136] width 8 height 8
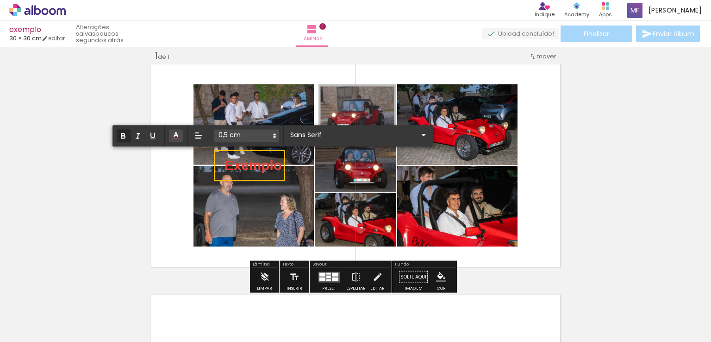
click at [276, 133] on icon at bounding box center [274, 136] width 8 height 8
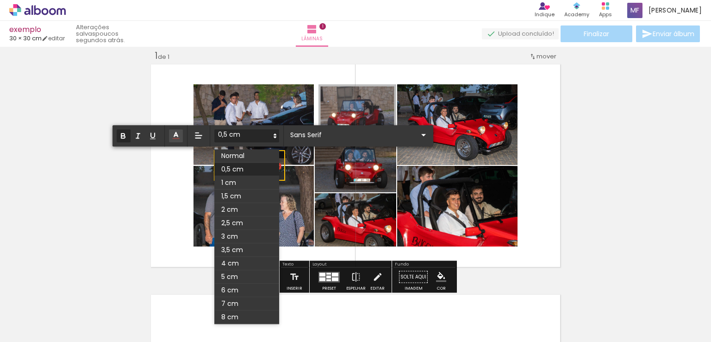
click at [276, 133] on icon at bounding box center [275, 136] width 8 height 8
click at [241, 237] on span at bounding box center [246, 236] width 65 height 13
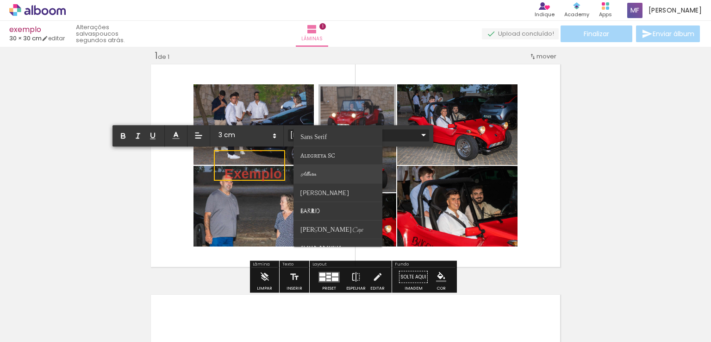
scroll to position [1280, 0]
click at [312, 140] on span "Allura" at bounding box center [314, 136] width 26 height 7
type input "Allura"
